Goal: Navigation & Orientation: Go to known website

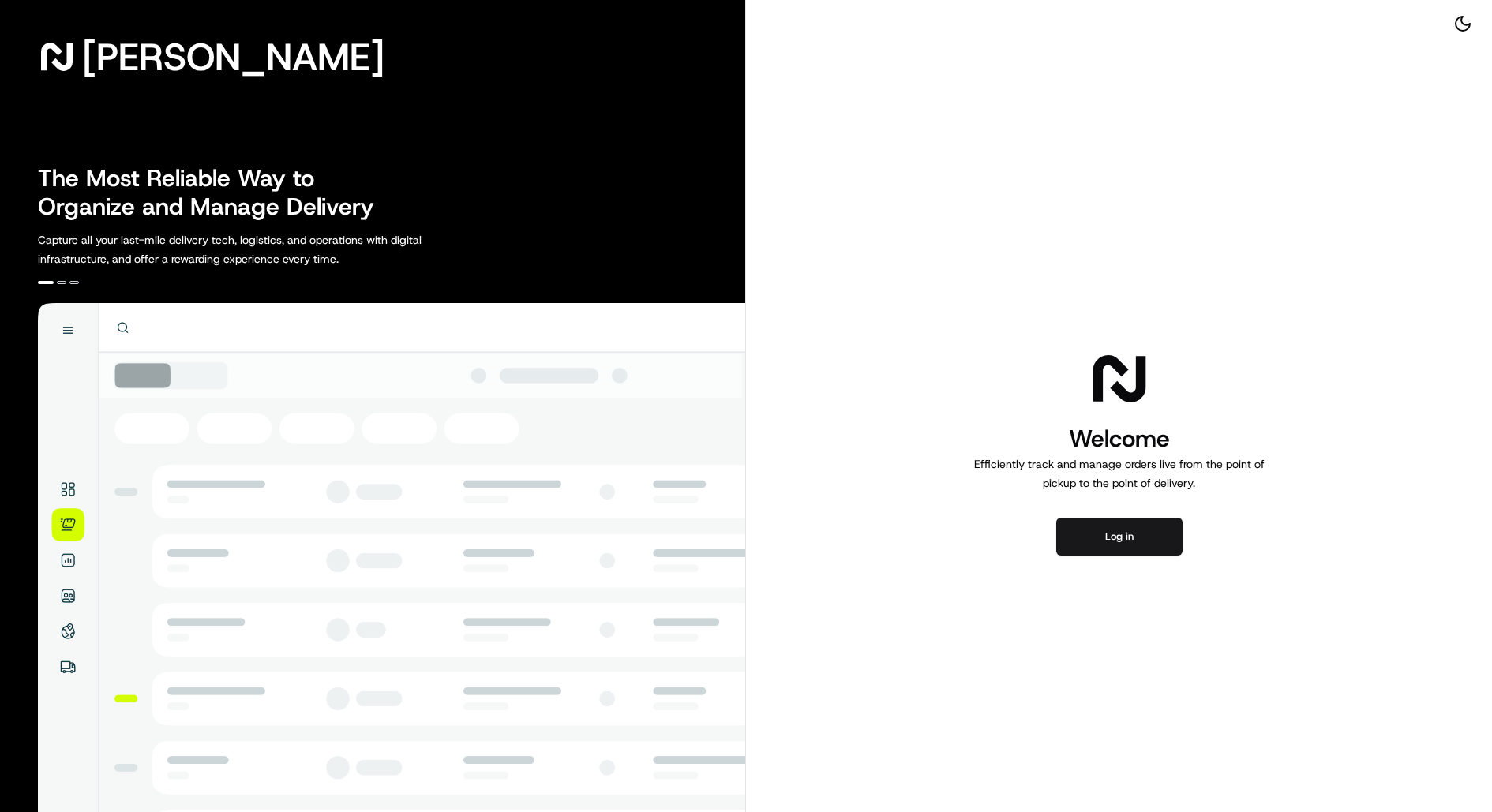
click at [1120, 447] on h1 "Welcome" at bounding box center [1119, 438] width 304 height 31
click at [1140, 488] on p "Efficiently track and manage orders live from the point of pickup to the point …" at bounding box center [1119, 473] width 304 height 38
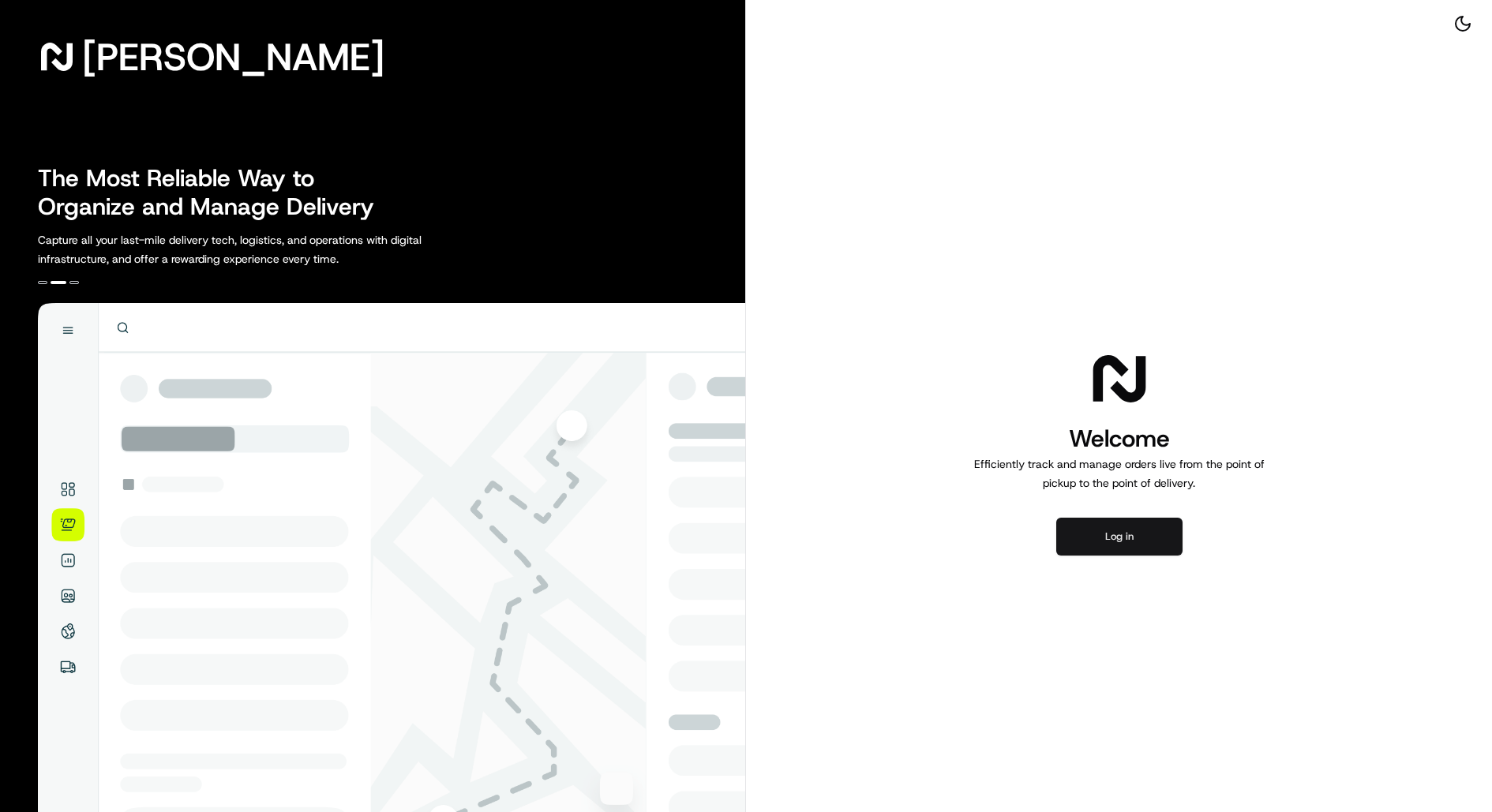
click at [1104, 538] on button "Log in" at bounding box center [1119, 536] width 126 height 38
